Goal: Check status: Check status

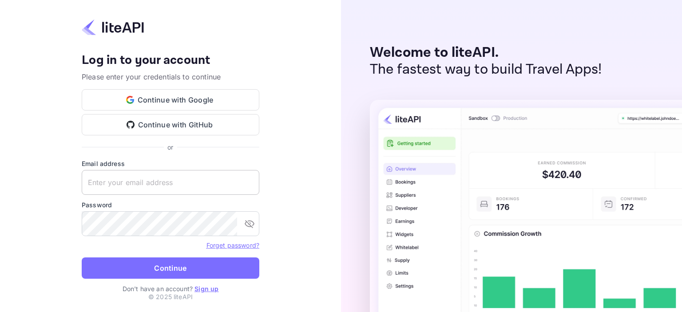
click at [156, 191] on input "text" at bounding box center [171, 182] width 178 height 25
type input "liteapi@easygds.com"
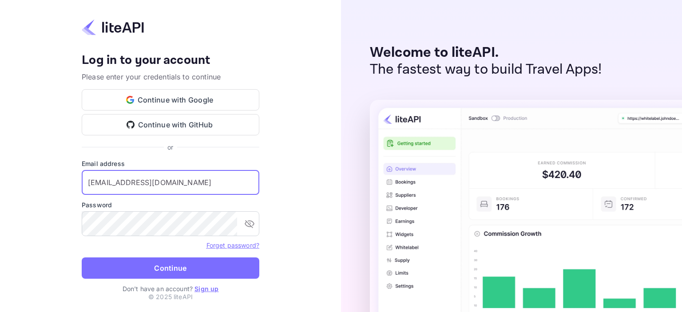
click at [161, 271] on button "Continue" at bounding box center [171, 267] width 178 height 21
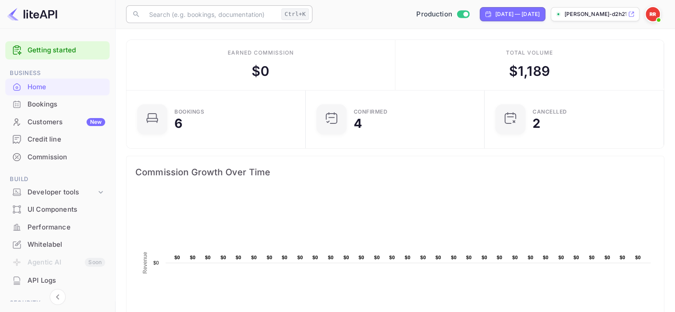
click at [219, 12] on input "text" at bounding box center [211, 14] width 134 height 18
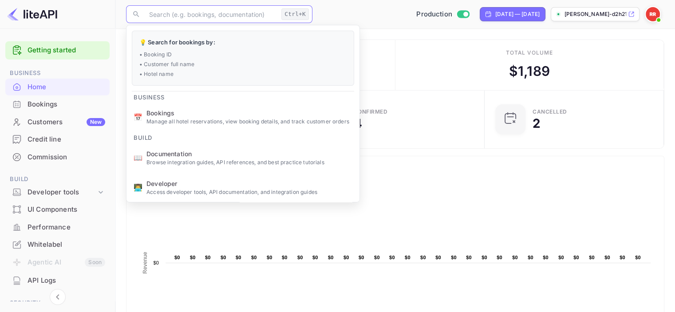
paste input "xQa-oPOvC"
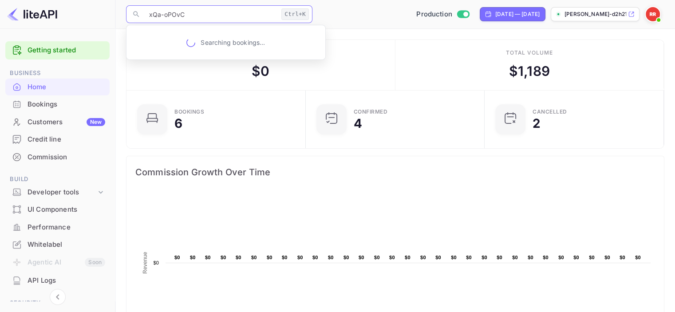
type input "xQa-oPOvC"
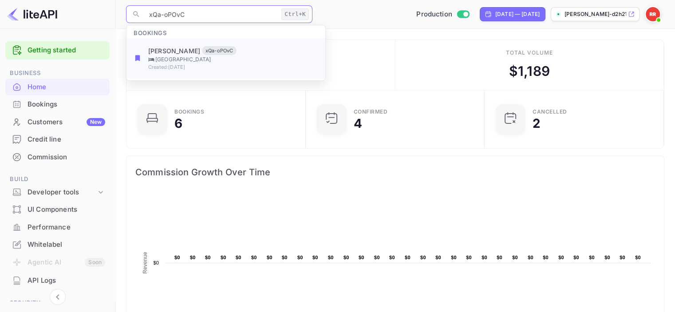
click at [205, 60] on ul "Bookings Ron Ramanan xQa-oPOvC Panorama Hotel Prague Created: 8/29/2025" at bounding box center [225, 52] width 199 height 55
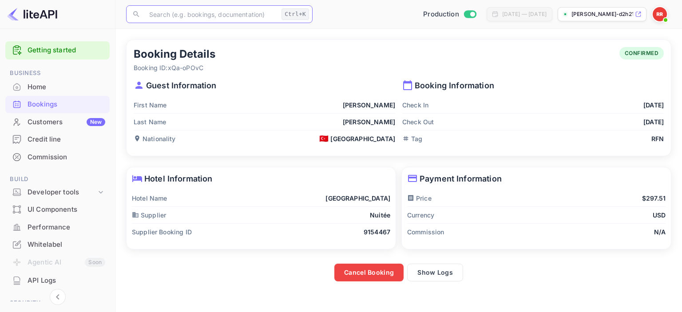
click at [592, 81] on p "Booking Information" at bounding box center [532, 85] width 261 height 12
click at [445, 274] on button "Show Logs" at bounding box center [435, 273] width 56 height 18
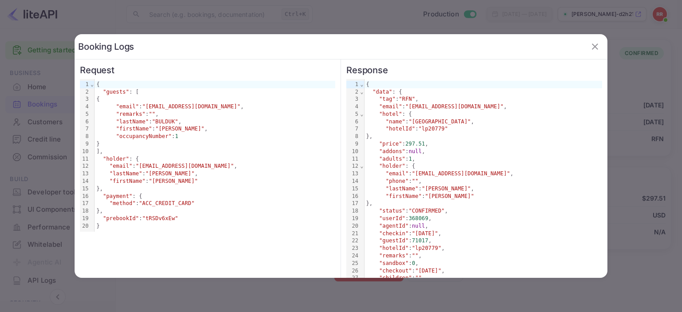
click at [592, 47] on icon "button" at bounding box center [595, 46] width 6 height 6
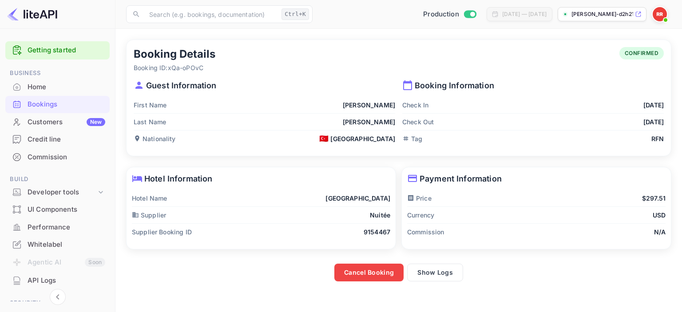
click at [53, 142] on div "Credit line" at bounding box center [67, 139] width 78 height 10
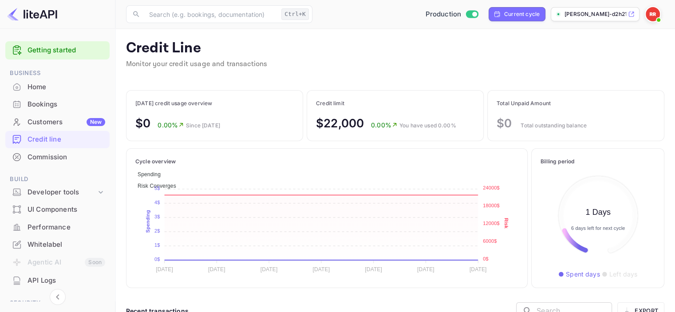
click at [57, 115] on div "Customers New" at bounding box center [57, 122] width 104 height 17
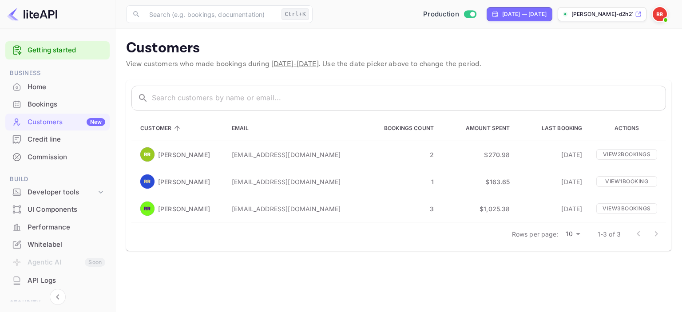
click at [50, 104] on div "Bookings" at bounding box center [67, 104] width 78 height 10
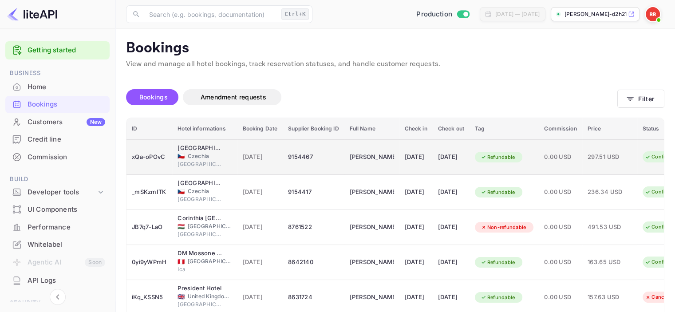
click at [154, 161] on div "xQa-oPOvC" at bounding box center [149, 157] width 35 height 14
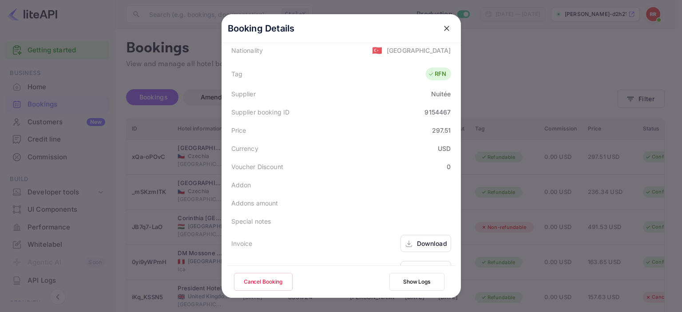
scroll to position [243, 0]
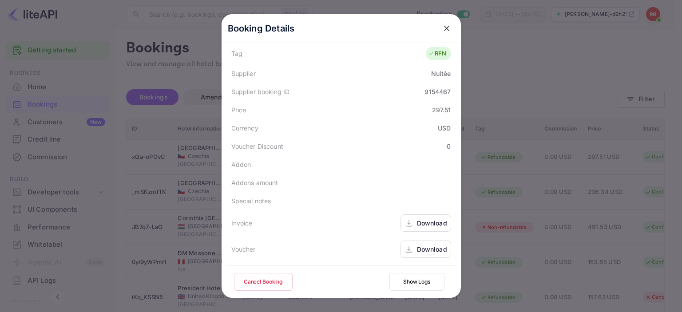
click at [427, 246] on div "Download" at bounding box center [432, 249] width 30 height 9
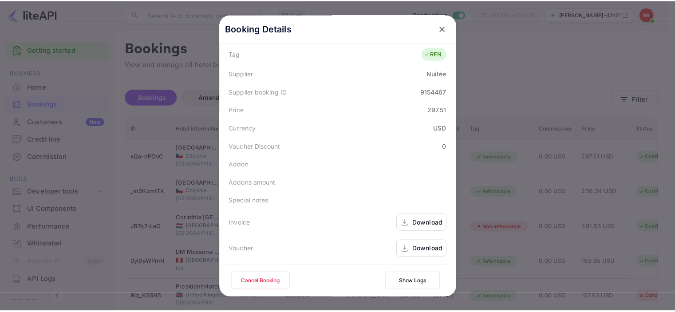
scroll to position [0, 0]
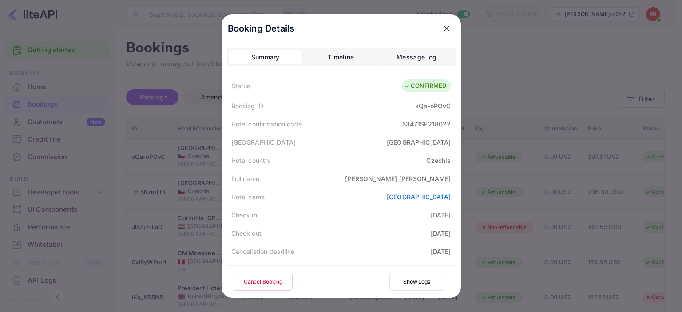
click at [444, 34] on button "close" at bounding box center [446, 28] width 16 height 16
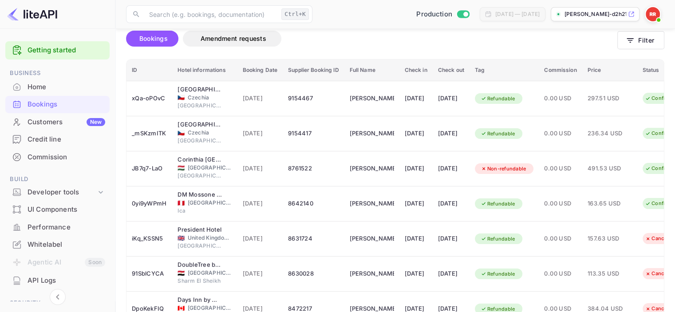
scroll to position [59, 0]
click at [53, 145] on div "Credit line" at bounding box center [57, 139] width 104 height 17
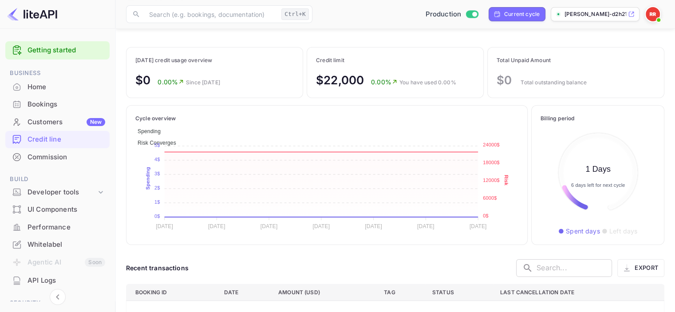
scroll to position [39, 0]
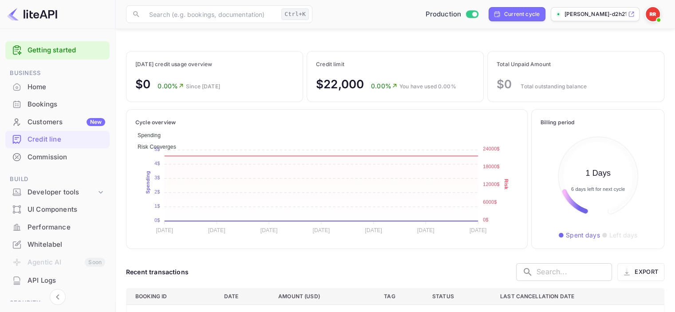
click at [59, 100] on div "Bookings" at bounding box center [67, 104] width 78 height 10
